Goal: Transaction & Acquisition: Subscribe to service/newsletter

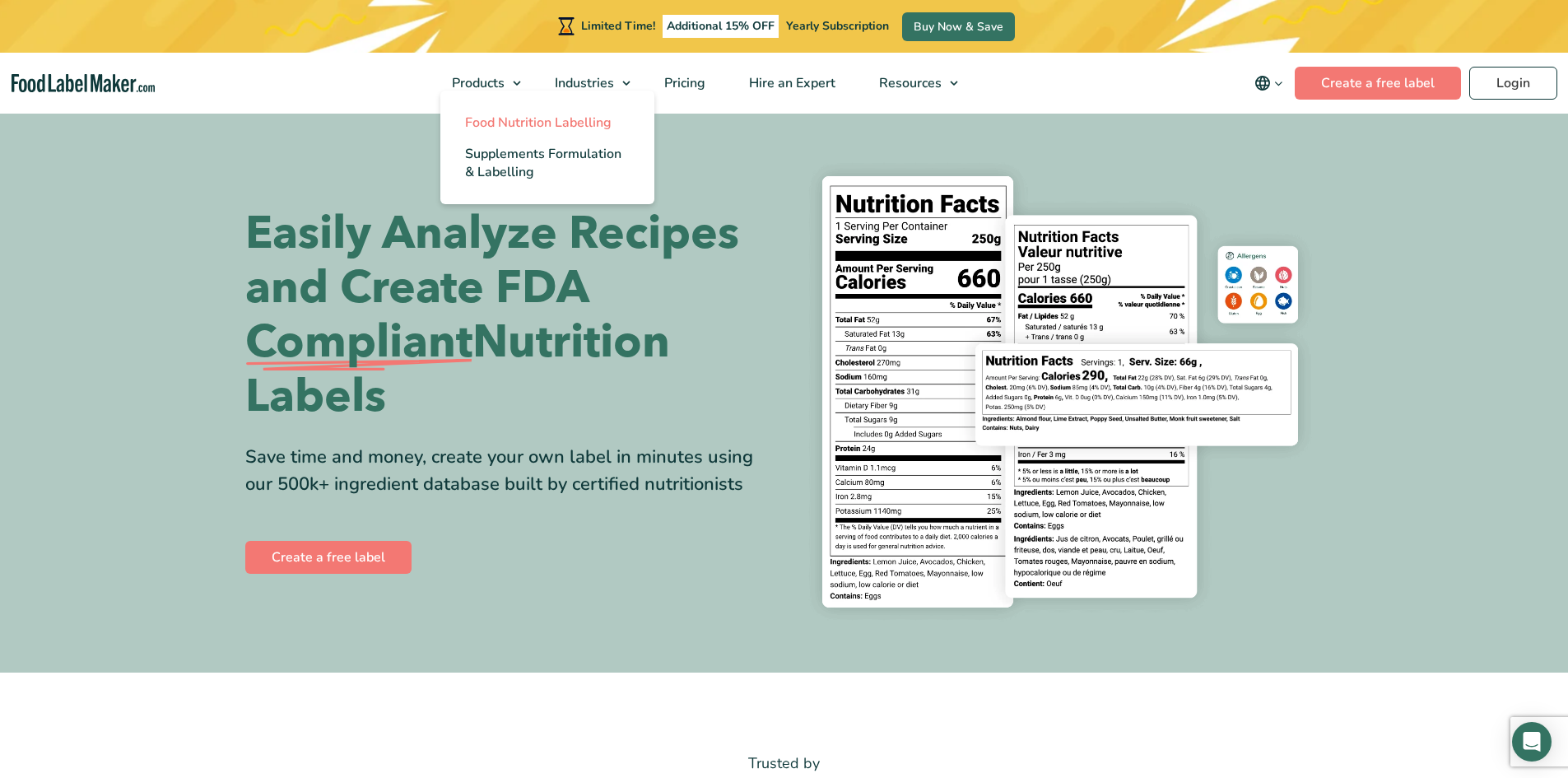
click at [482, 118] on span "Food Nutrition Labelling" at bounding box center [537, 122] width 146 height 18
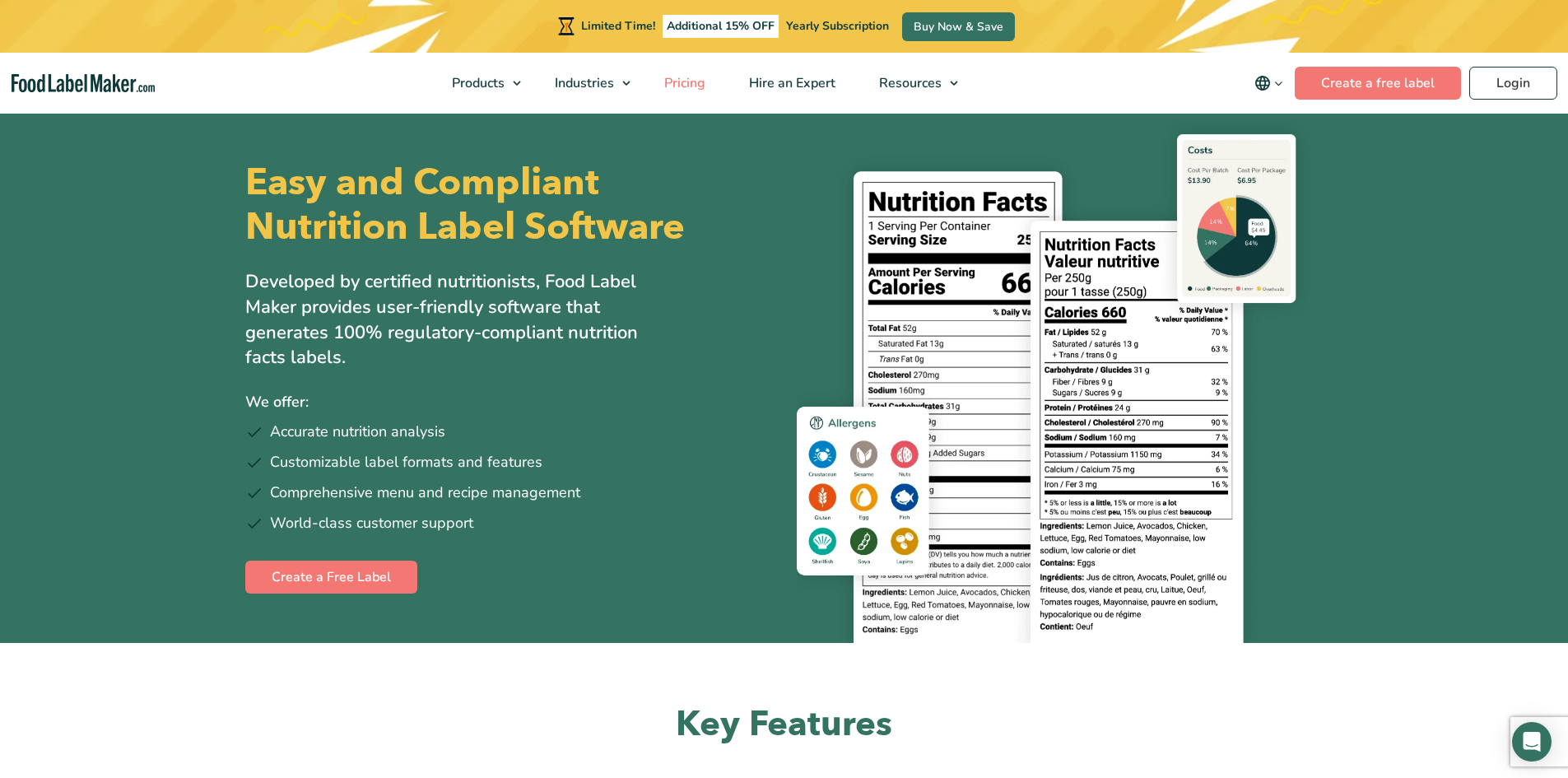
click at [694, 83] on span "Pricing" at bounding box center [683, 83] width 48 height 18
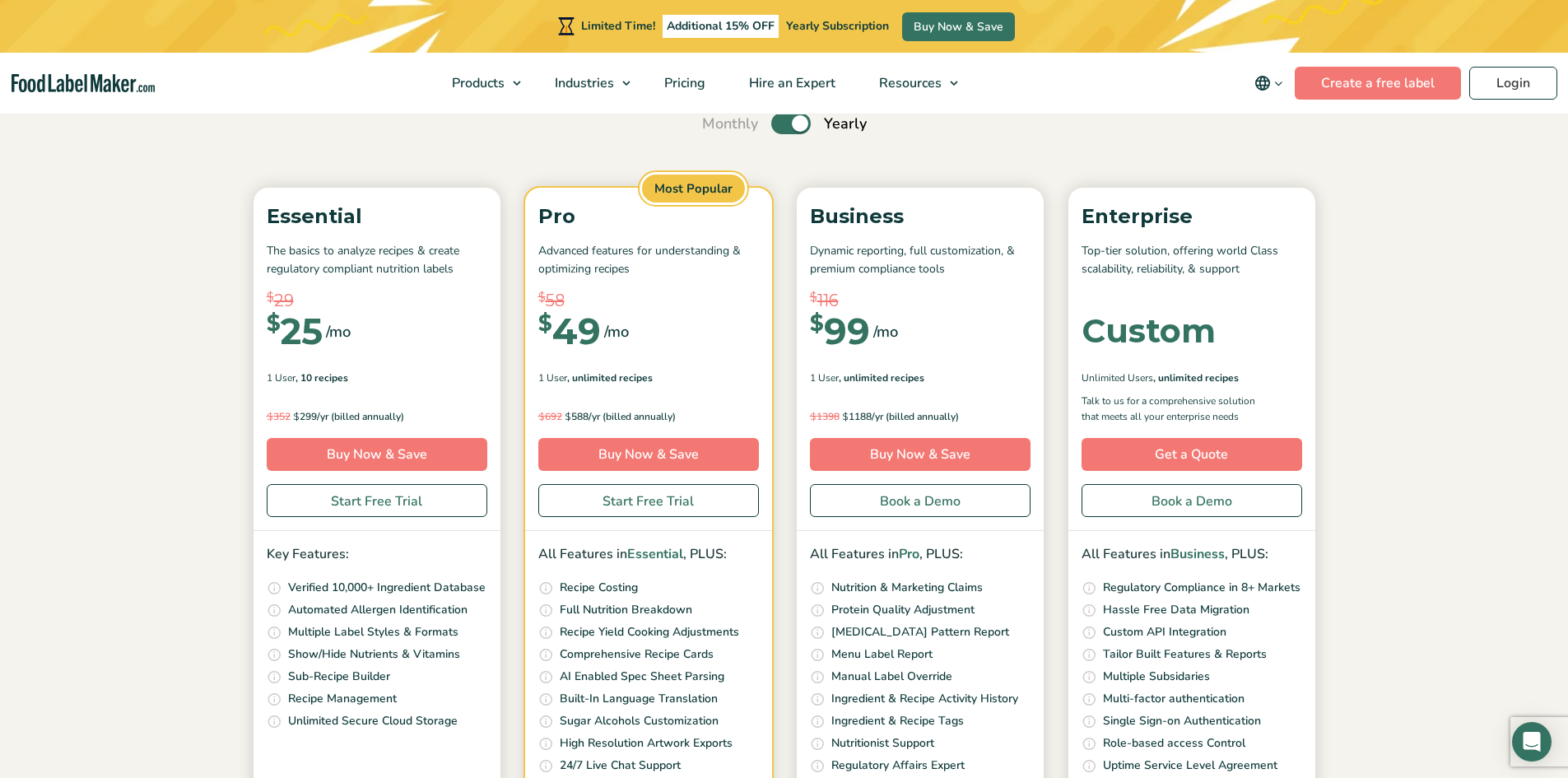
scroll to position [163, 0]
click at [780, 125] on label "Toggle" at bounding box center [790, 122] width 40 height 21
click at [716, 125] on input "Toggle" at bounding box center [710, 123] width 11 height 11
checkbox input "false"
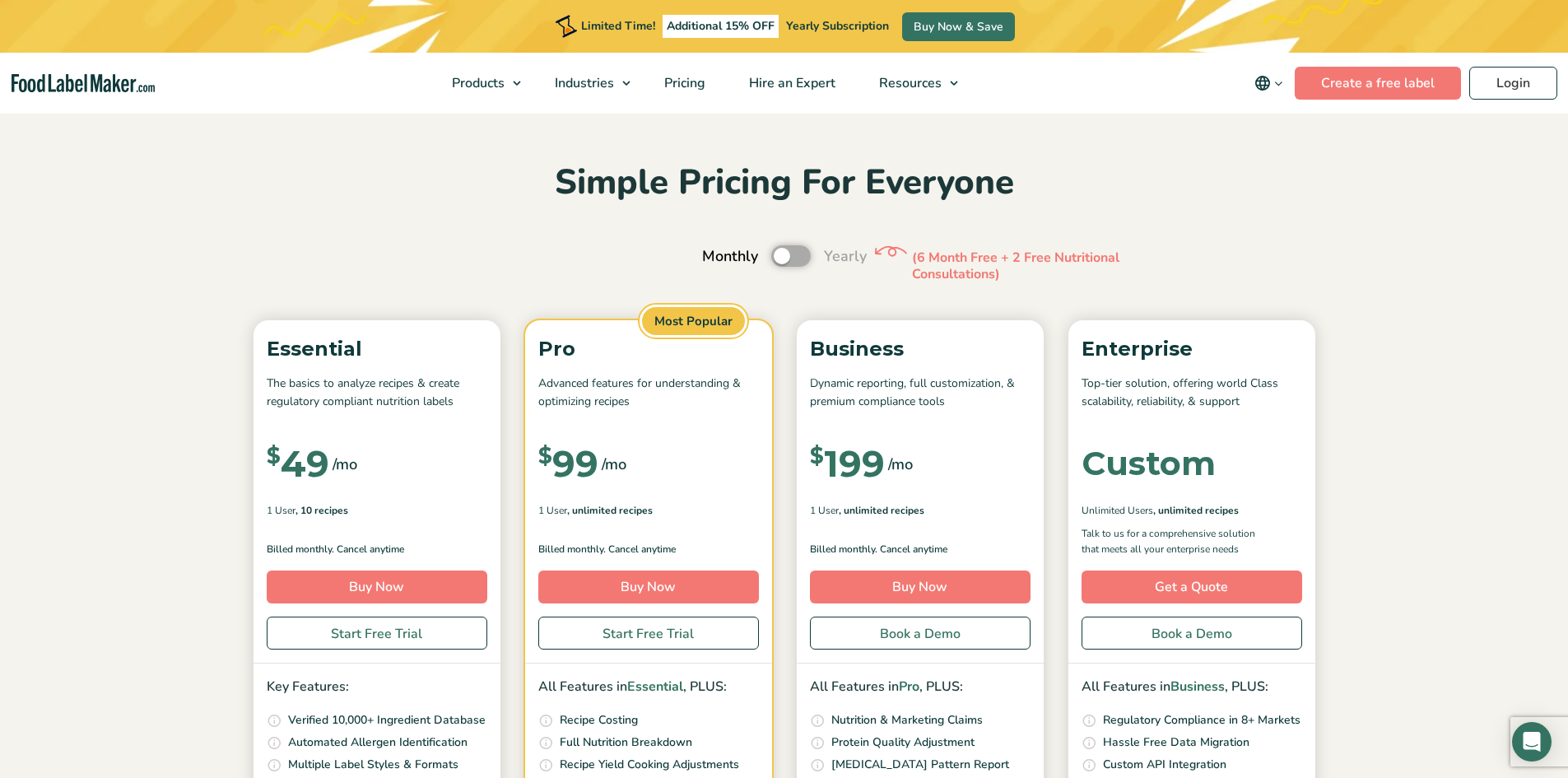
scroll to position [0, 0]
